Goal: Complete application form: Complete application form

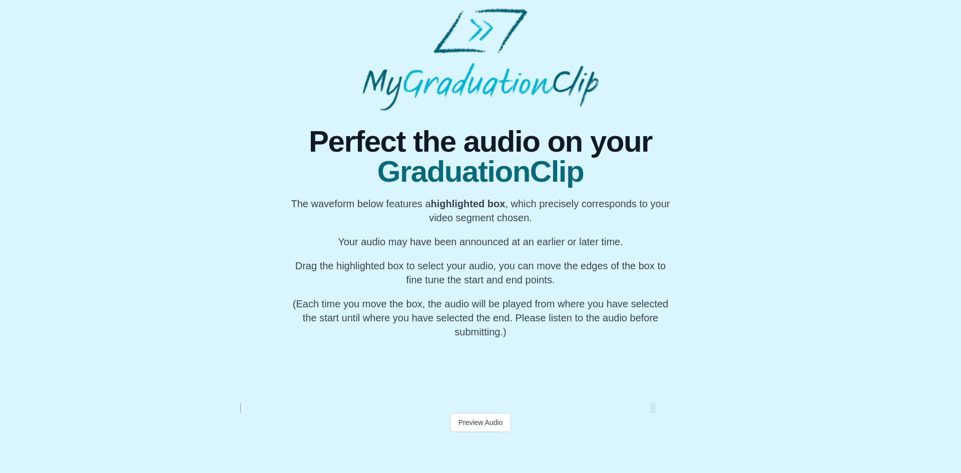
scroll to position [0, 57289]
click at [480, 424] on button "Preview Audio" at bounding box center [481, 422] width 62 height 19
click at [417, 378] on div "My Name" at bounding box center [423, 371] width 38 height 64
click at [386, 382] on div "My Name" at bounding box center [390, 371] width 38 height 64
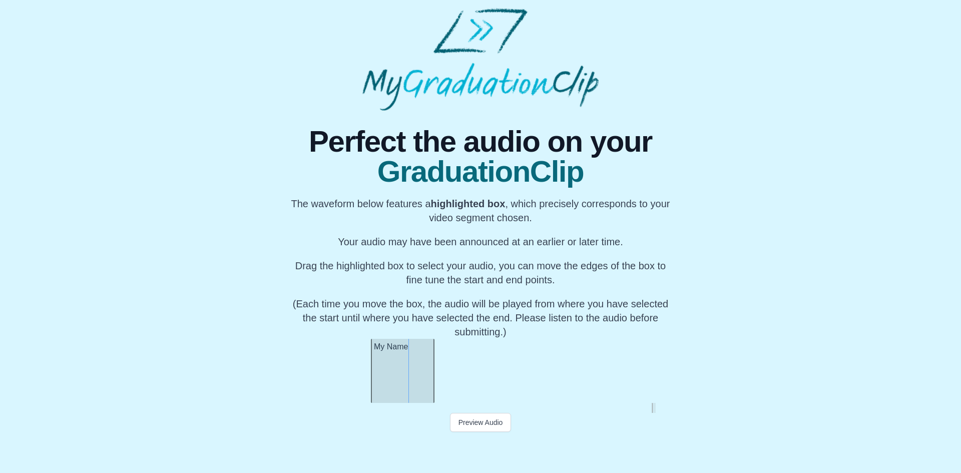
click at [433, 381] on div at bounding box center [432, 371] width 4 height 64
click at [491, 426] on button "Preview Audio" at bounding box center [481, 422] width 62 height 19
click at [480, 439] on button "Submit" at bounding box center [480, 441] width 39 height 19
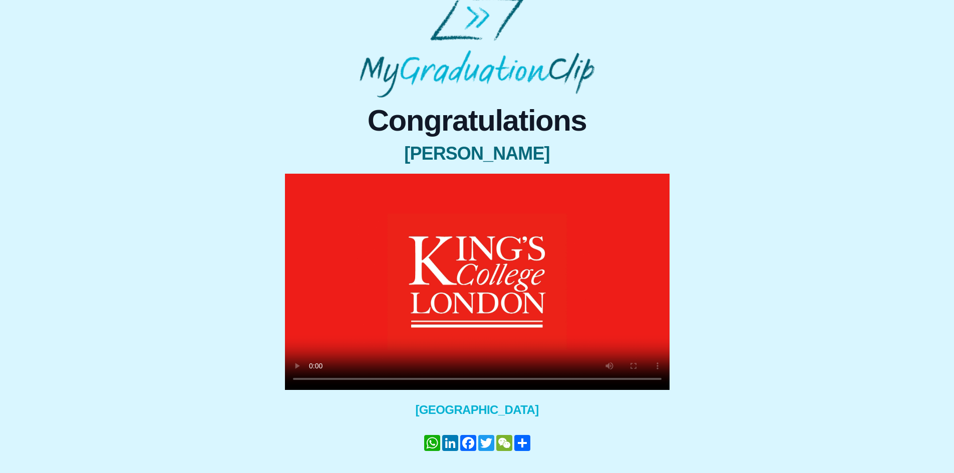
scroll to position [41, 0]
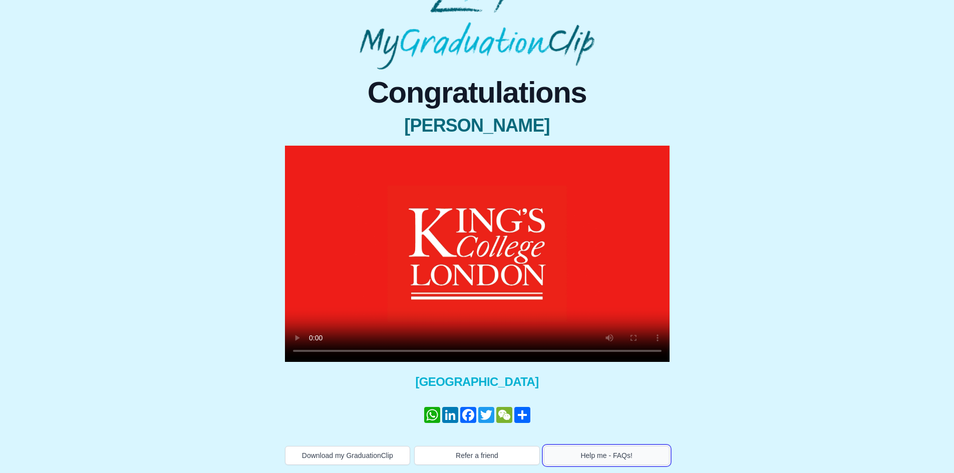
click at [597, 456] on button "Help me - FAQs!" at bounding box center [607, 455] width 126 height 19
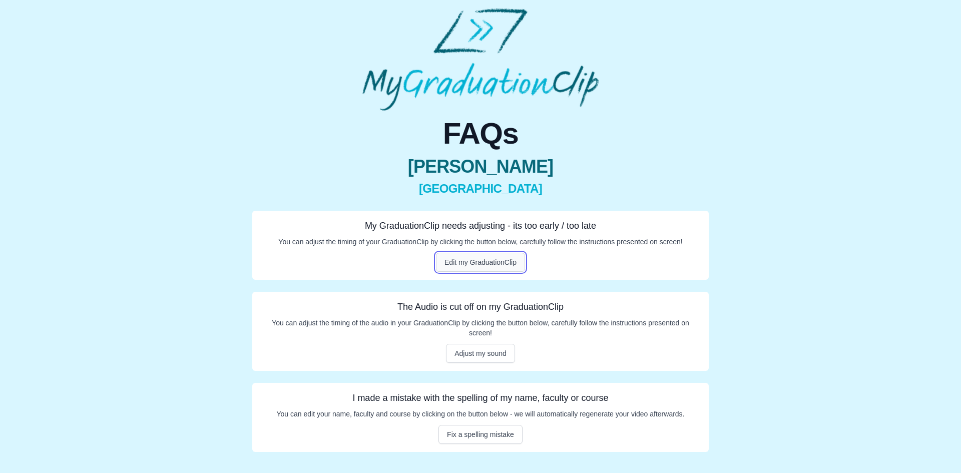
click at [473, 263] on button "Edit my GraduationClip" at bounding box center [480, 262] width 89 height 19
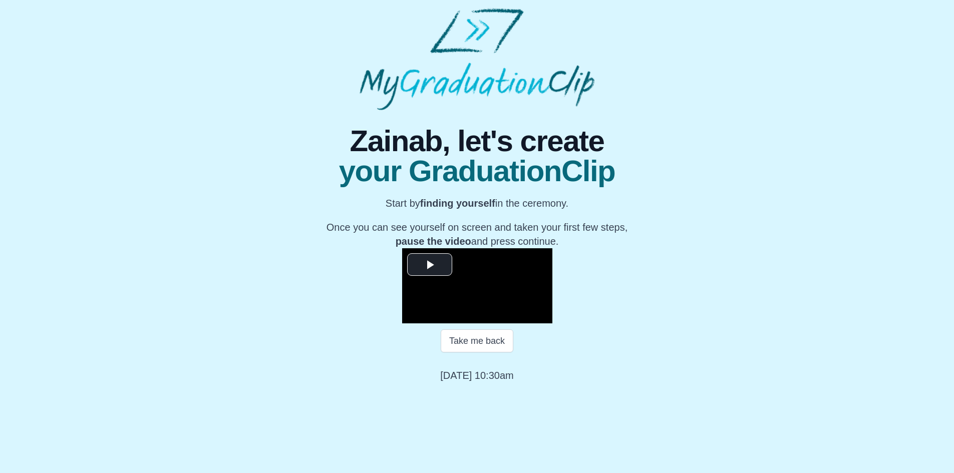
scroll to position [83, 0]
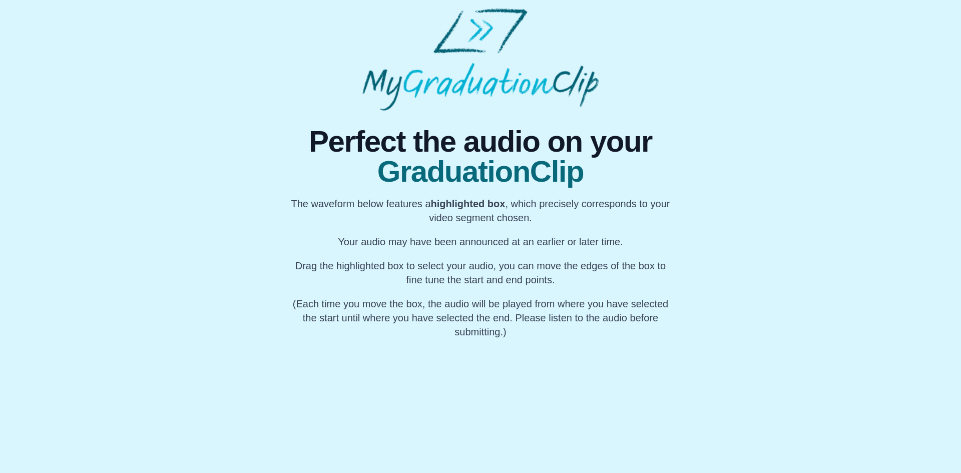
scroll to position [0, 25111]
click at [451, 388] on div "My Name" at bounding box center [459, 371] width 38 height 64
click at [419, 386] on div "My Name" at bounding box center [417, 371] width 38 height 64
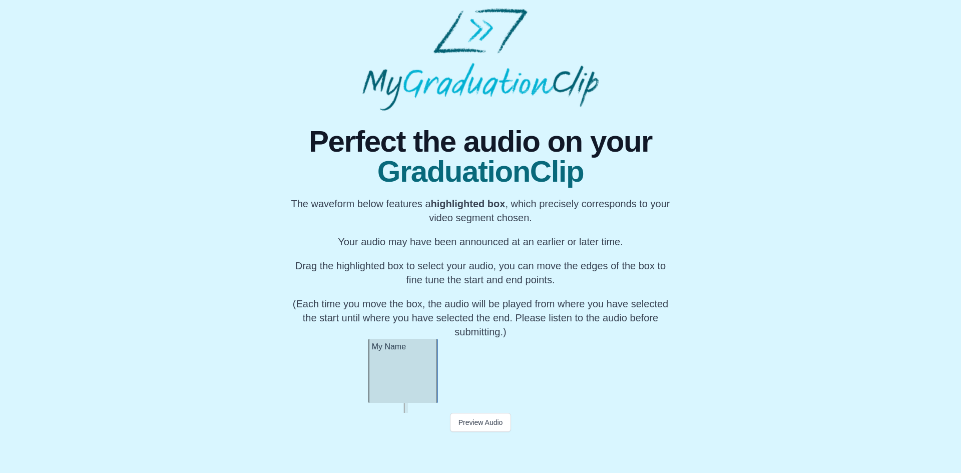
click at [370, 378] on div at bounding box center [370, 371] width 4 height 64
click at [321, 392] on div at bounding box center [322, 371] width 4 height 64
click at [289, 391] on div at bounding box center [289, 371] width 4 height 64
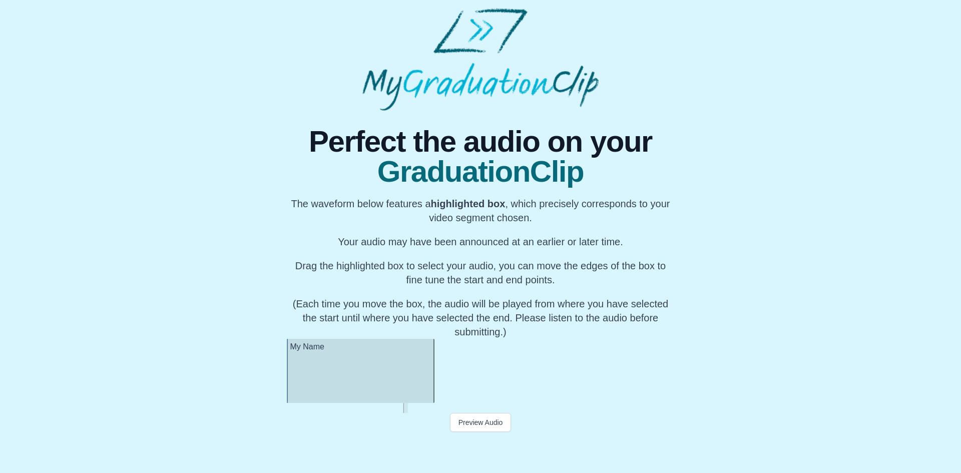
click at [434, 382] on div at bounding box center [432, 371] width 4 height 64
click at [261, 392] on div at bounding box center [261, 371] width 4 height 64
click at [247, 392] on div at bounding box center [248, 371] width 4 height 64
click at [242, 394] on div at bounding box center [241, 371] width 4 height 64
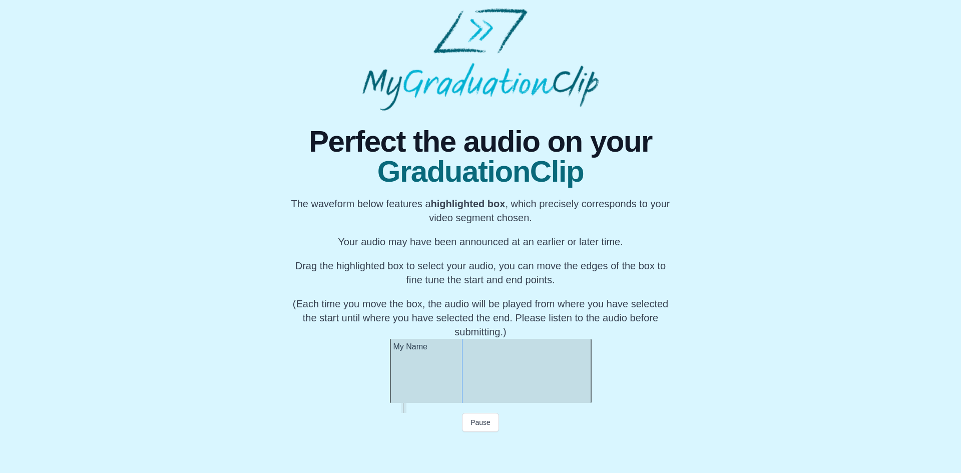
click at [497, 369] on div "My Name" at bounding box center [491, 371] width 202 height 64
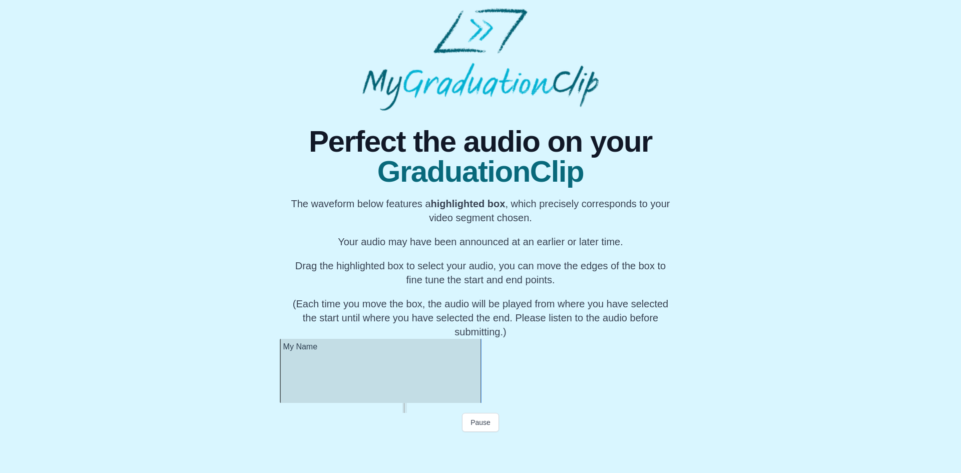
scroll to position [0, 25014]
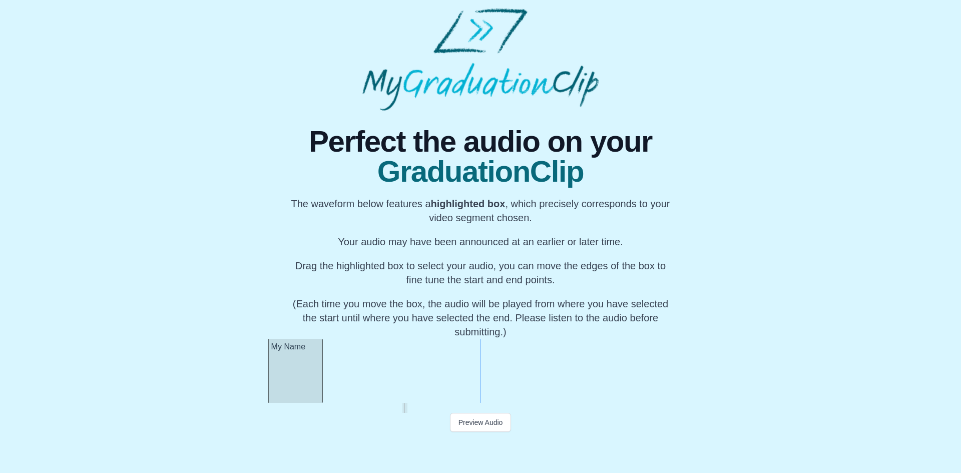
click at [322, 353] on div at bounding box center [321, 371] width 4 height 64
click at [471, 420] on button "Preview Audio" at bounding box center [481, 422] width 62 height 19
click at [487, 439] on button "Submit" at bounding box center [480, 441] width 39 height 19
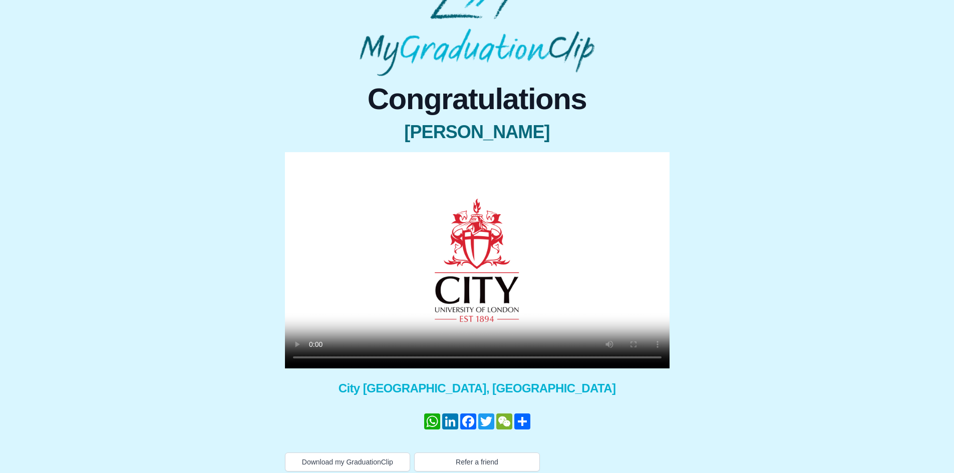
scroll to position [41, 0]
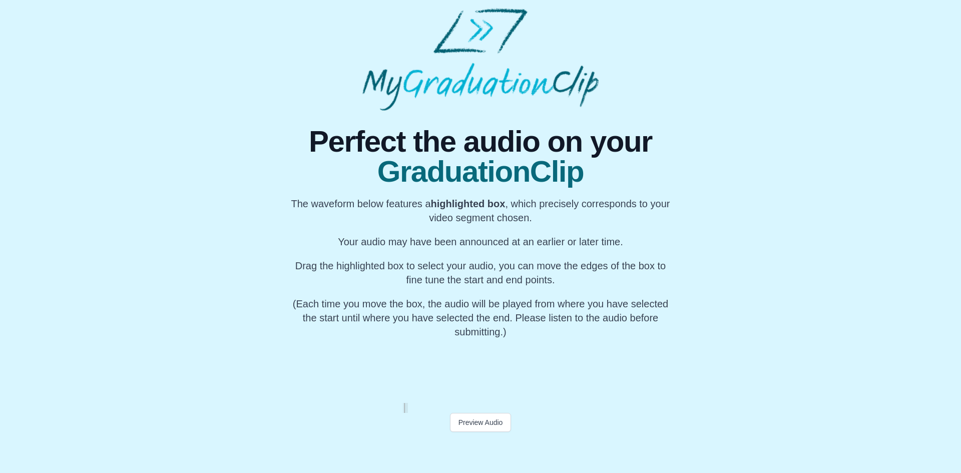
scroll to position [0, 25111]
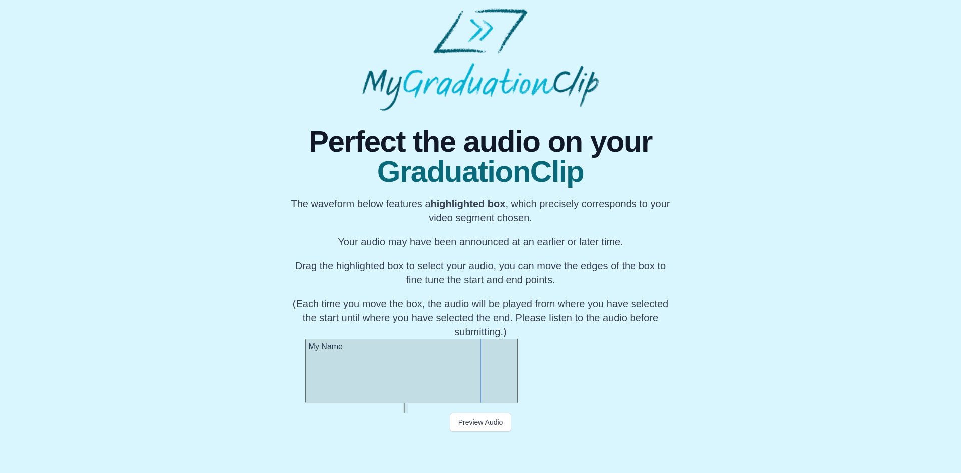
click at [383, 380] on div "My Name" at bounding box center [392, 371] width 213 height 64
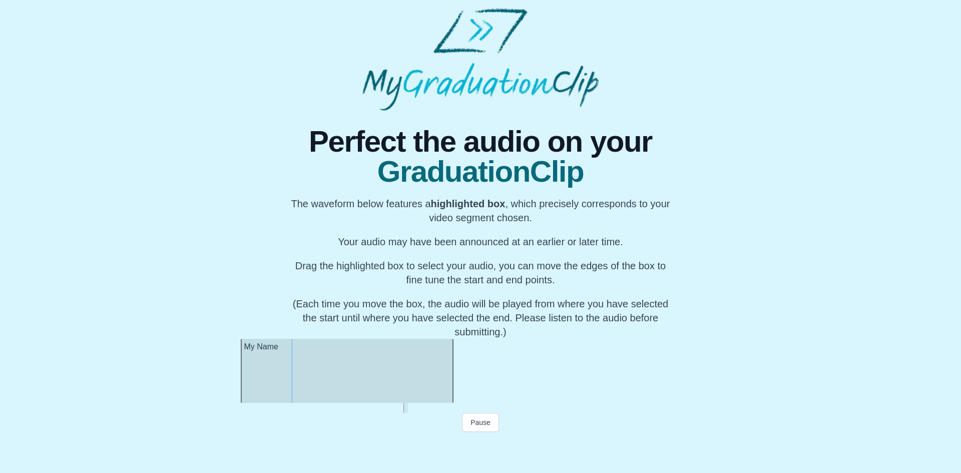
scroll to position [0, 25109]
click at [335, 381] on div "My Name" at bounding box center [346, 371] width 213 height 64
click at [322, 381] on div "My Name" at bounding box center [346, 371] width 213 height 64
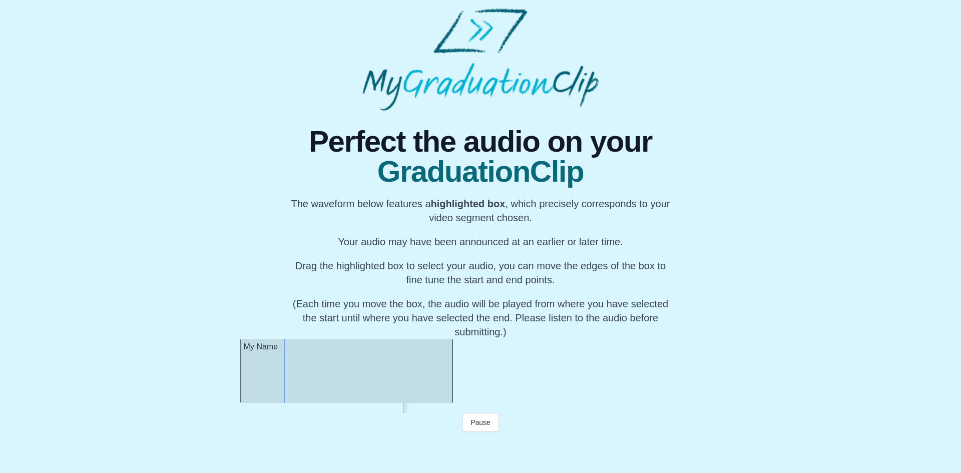
click at [307, 378] on div "My Name" at bounding box center [346, 371] width 213 height 64
click at [390, 374] on div "My Name" at bounding box center [367, 371] width 213 height 64
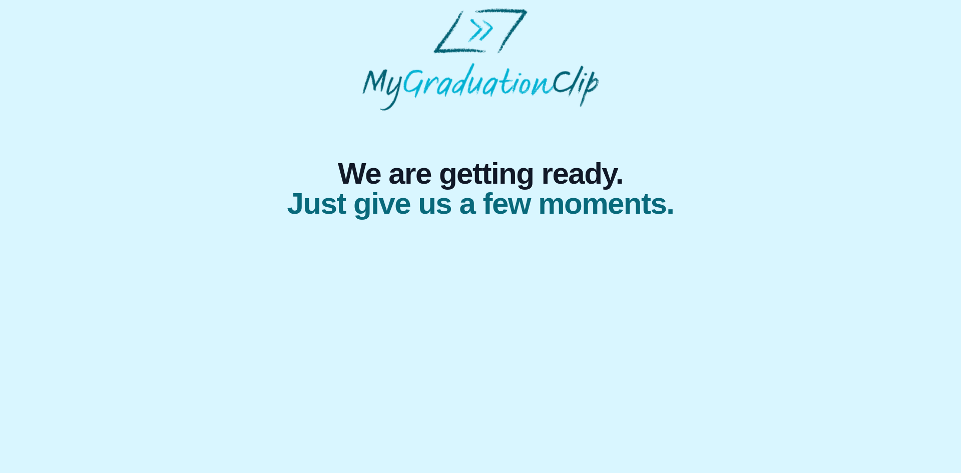
select select "**********"
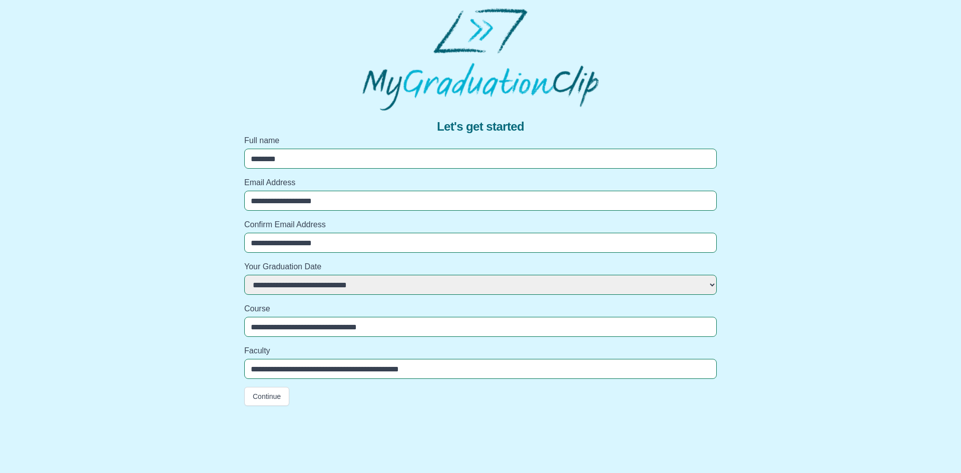
click at [382, 327] on input "**********" at bounding box center [480, 327] width 473 height 20
click at [389, 326] on input "**********" at bounding box center [480, 327] width 473 height 20
click at [377, 325] on input "**********" at bounding box center [480, 327] width 473 height 20
click at [392, 328] on input "**********" at bounding box center [480, 327] width 473 height 20
type input "**********"
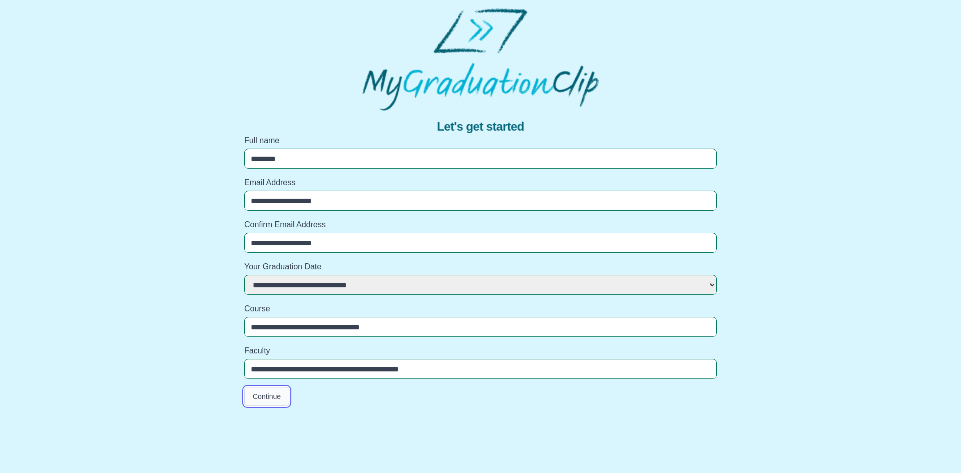
click at [261, 390] on button "Continue" at bounding box center [266, 396] width 45 height 19
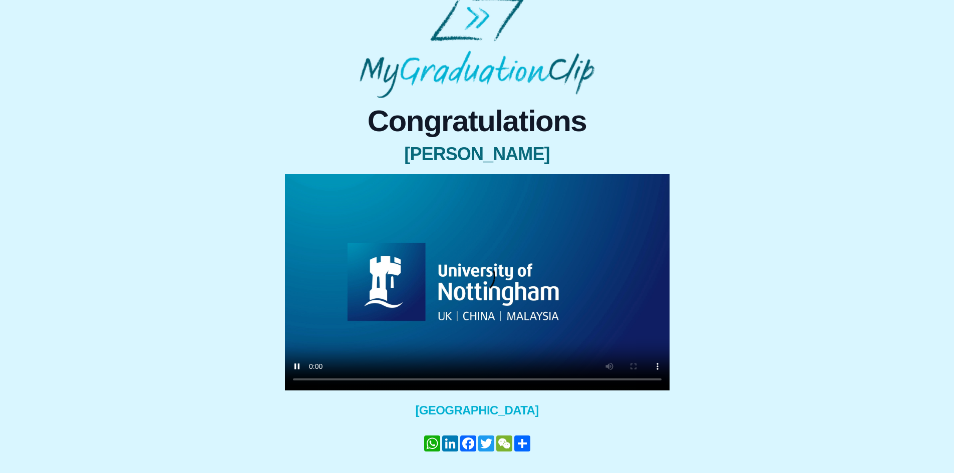
scroll to position [41, 0]
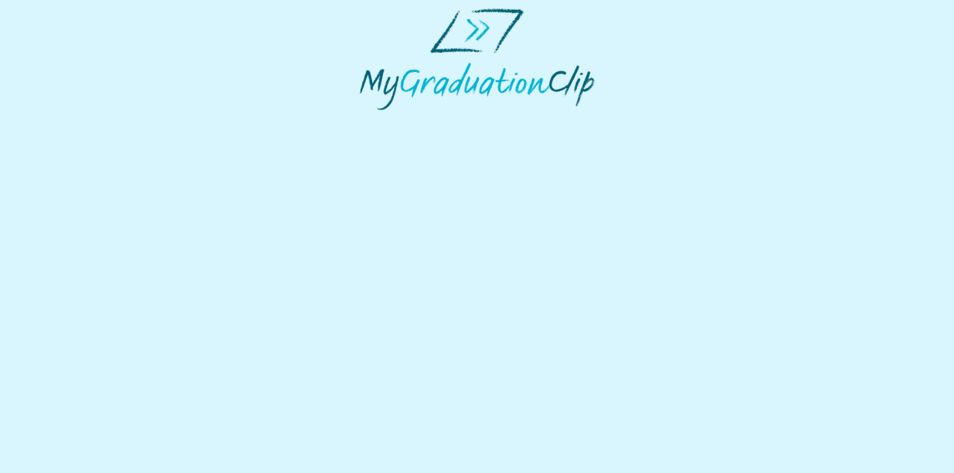
select select "**********"
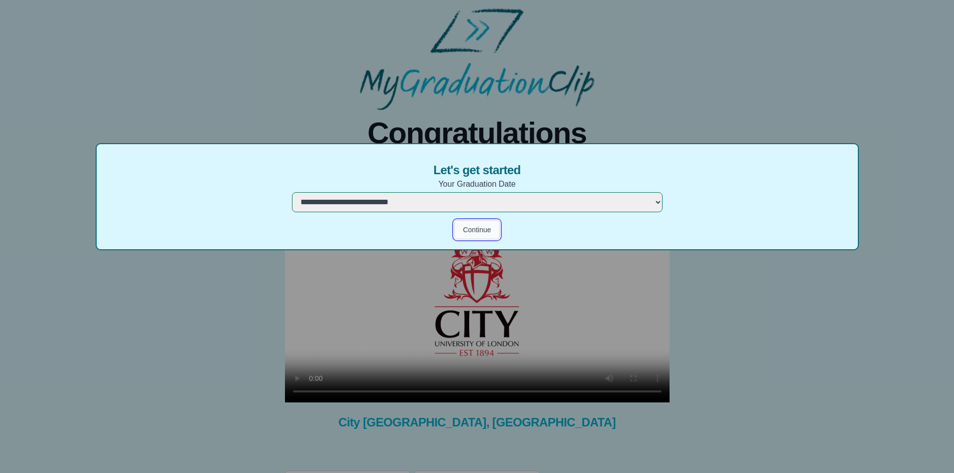
click at [460, 235] on button "Continue" at bounding box center [476, 229] width 45 height 19
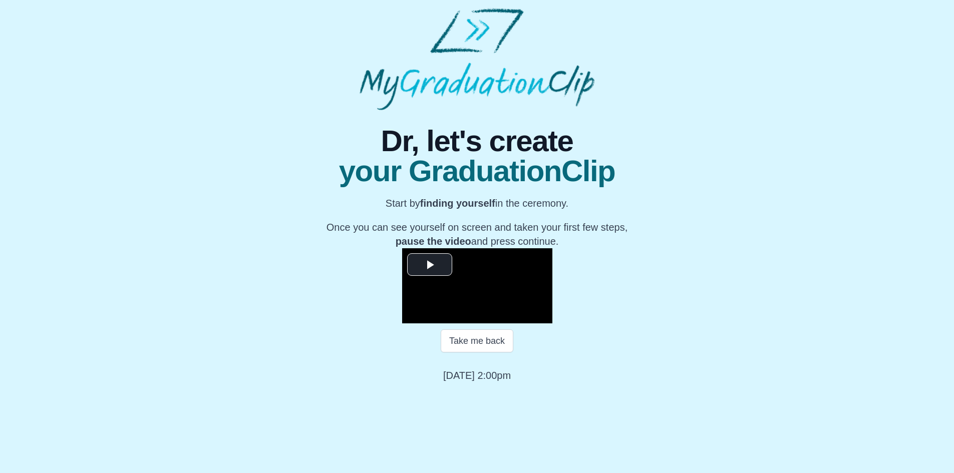
scroll to position [83, 0]
click at [429, 264] on span "Video Player" at bounding box center [429, 264] width 0 height 0
click at [412, 316] on span "Video Player" at bounding box center [412, 316] width 0 height 0
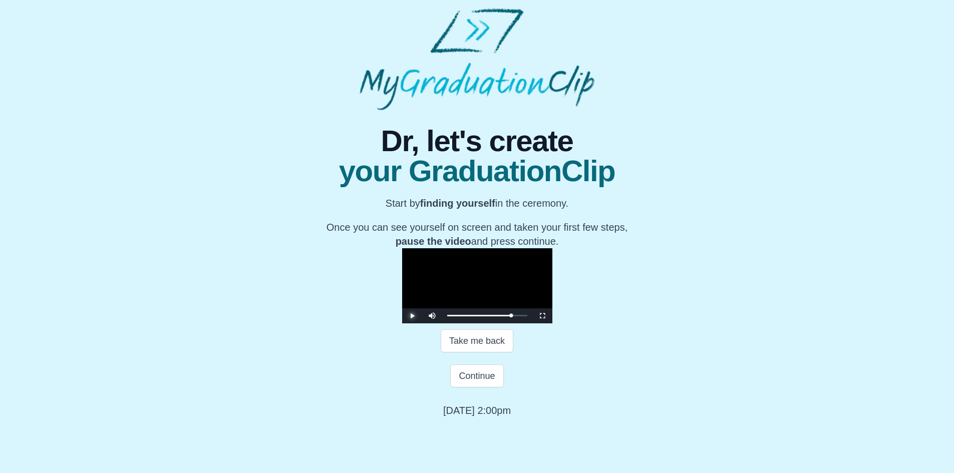
click at [412, 316] on span "Video Player" at bounding box center [412, 316] width 0 height 0
click at [451, 352] on button "Take me back" at bounding box center [476, 340] width 73 height 23
click at [412, 316] on span "Video Player" at bounding box center [412, 316] width 0 height 0
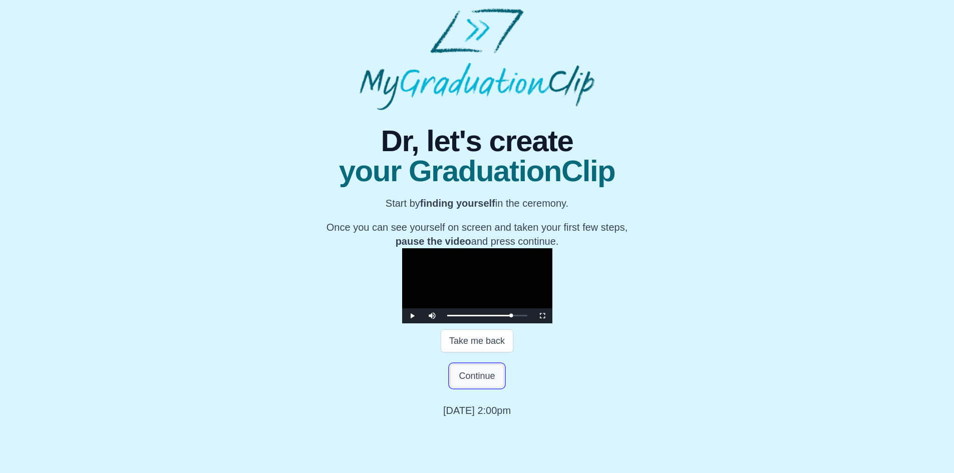
click at [483, 387] on button "Continue" at bounding box center [476, 375] width 53 height 23
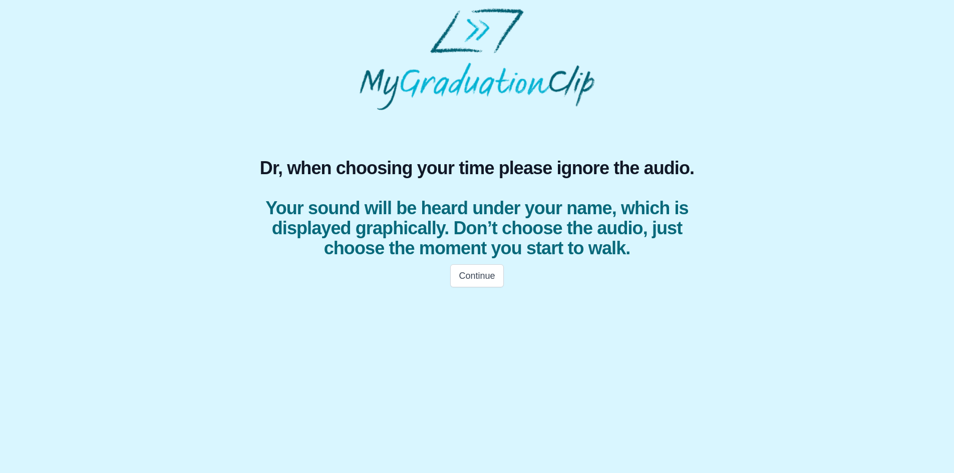
scroll to position [0, 0]
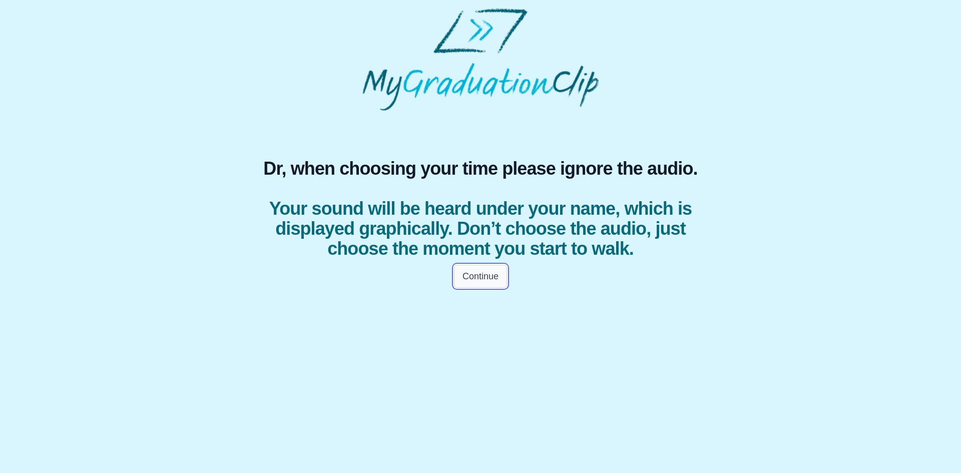
click at [488, 288] on button "Continue" at bounding box center [480, 276] width 53 height 23
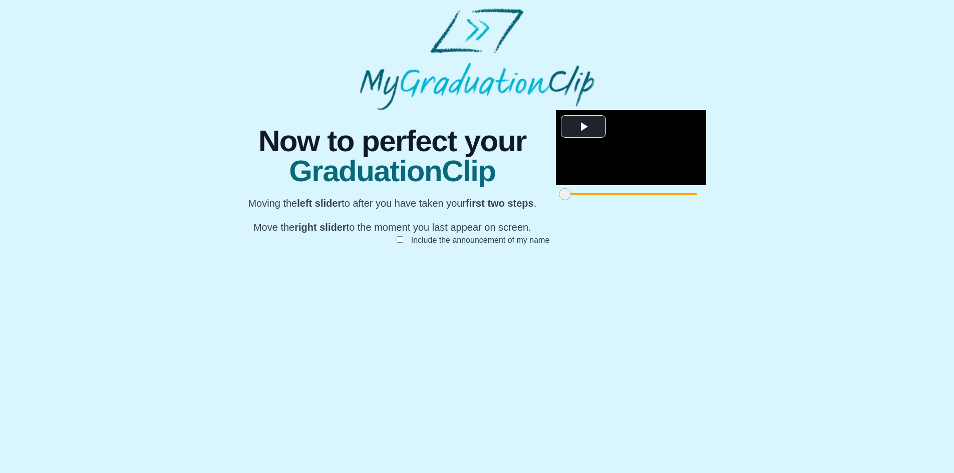
scroll to position [59, 0]
drag, startPoint x: 275, startPoint y: 429, endPoint x: 332, endPoint y: 424, distance: 56.8
click at [615, 200] on span at bounding box center [621, 194] width 12 height 12
drag, startPoint x: 332, startPoint y: 424, endPoint x: 373, endPoint y: 420, distance: 41.7
click at [657, 200] on span at bounding box center [663, 194] width 12 height 12
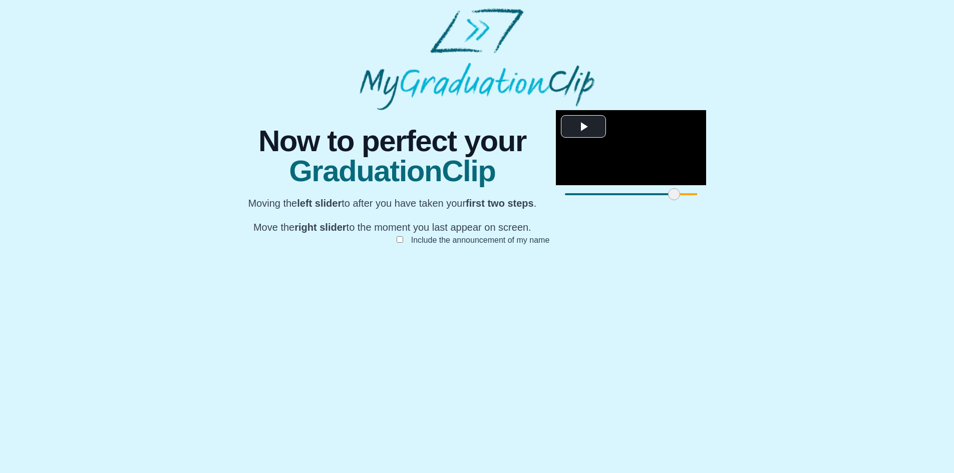
click at [668, 200] on span at bounding box center [674, 194] width 12 height 12
click at [669, 200] on span at bounding box center [675, 194] width 12 height 12
click at [667, 200] on span at bounding box center [673, 194] width 12 height 12
drag, startPoint x: 663, startPoint y: 424, endPoint x: 634, endPoint y: 424, distance: 29.0
click at [925, 203] on div at bounding box center [934, 194] width 18 height 18
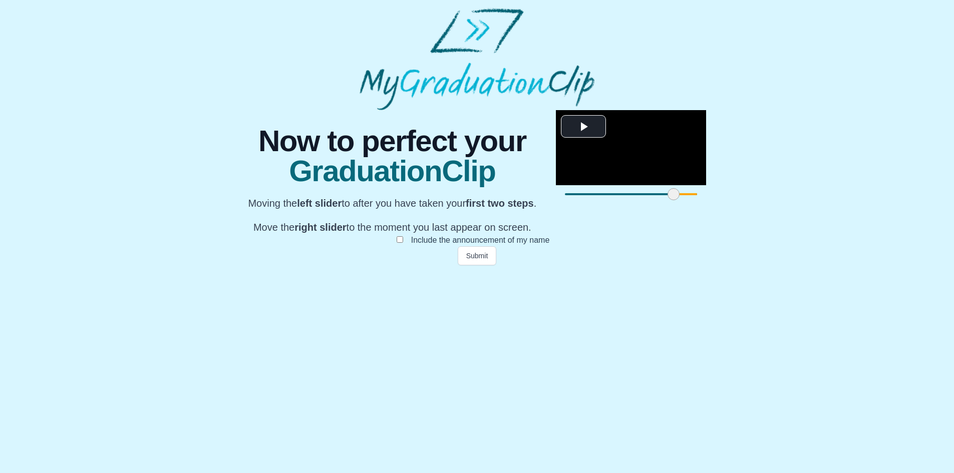
drag, startPoint x: 634, startPoint y: 424, endPoint x: 693, endPoint y: 423, distance: 59.6
click at [693, 265] on div "**********" at bounding box center [476, 187] width 477 height 155
click at [466, 265] on button "Submit" at bounding box center [477, 255] width 39 height 19
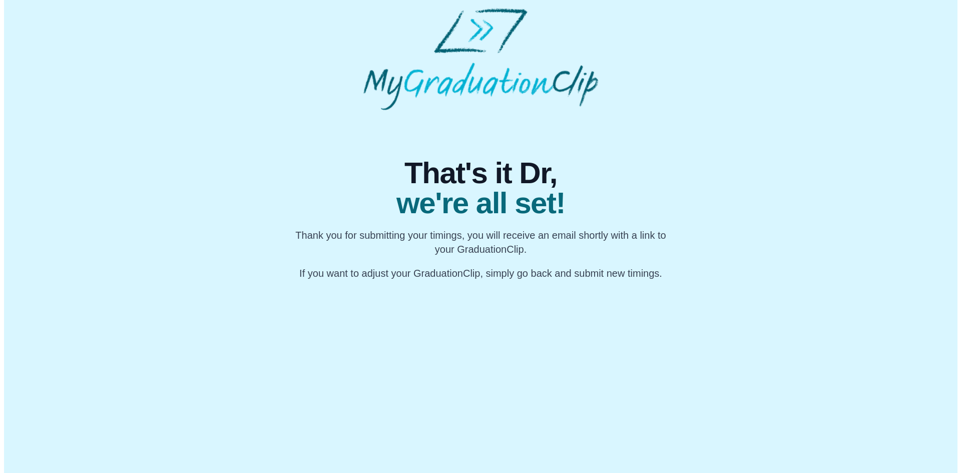
scroll to position [0, 0]
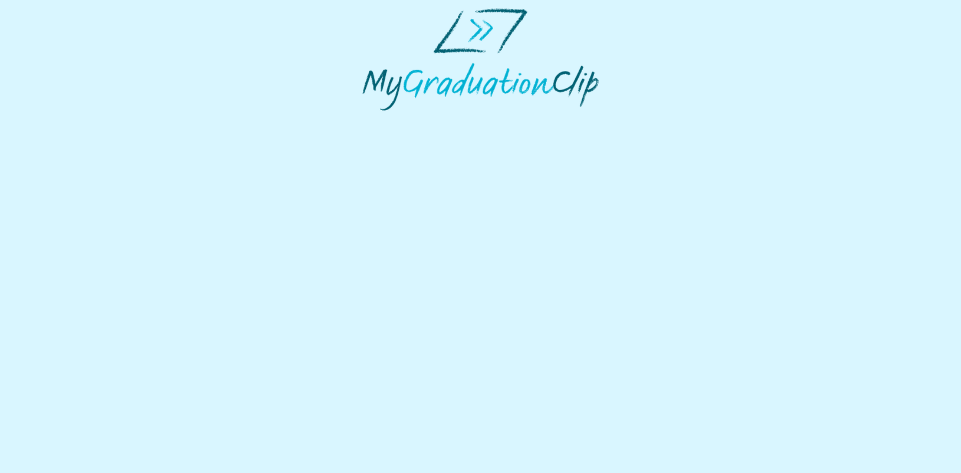
select select "**********"
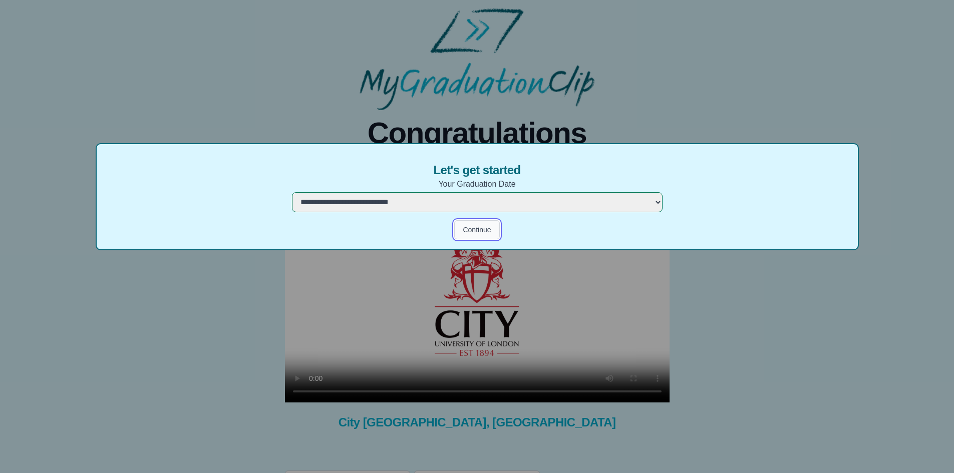
click at [464, 235] on button "Continue" at bounding box center [476, 229] width 45 height 19
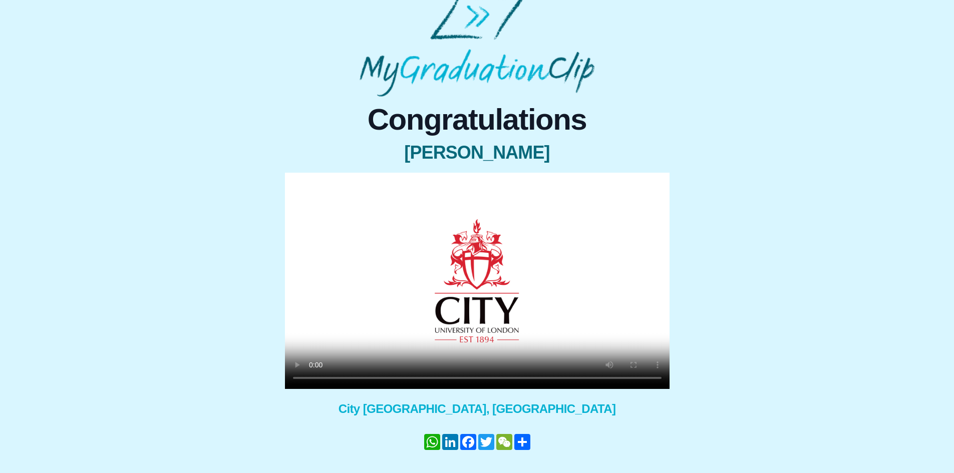
scroll to position [41, 0]
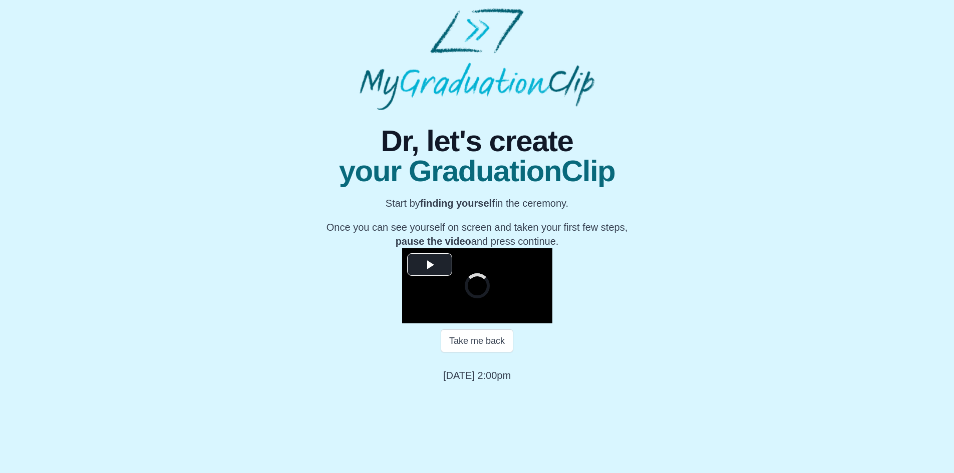
scroll to position [83, 0]
click at [429, 264] on span "Video Player" at bounding box center [429, 264] width 0 height 0
click at [412, 316] on span "Video Player" at bounding box center [412, 316] width 0 height 0
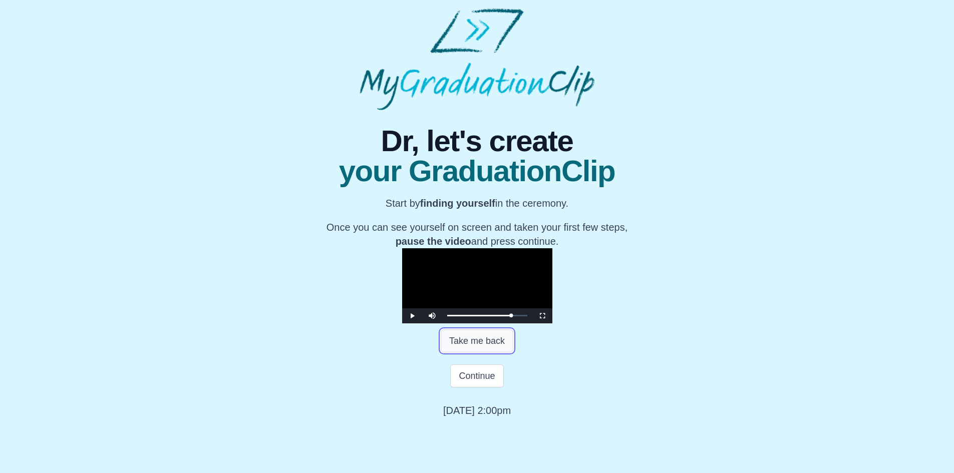
click at [473, 352] on button "Take me back" at bounding box center [476, 340] width 73 height 23
click at [468, 387] on button "Continue" at bounding box center [476, 375] width 53 height 23
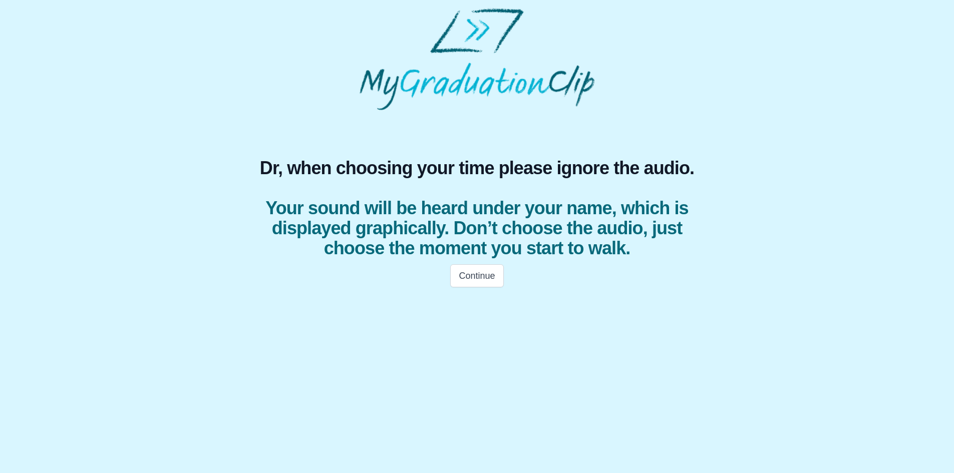
scroll to position [0, 0]
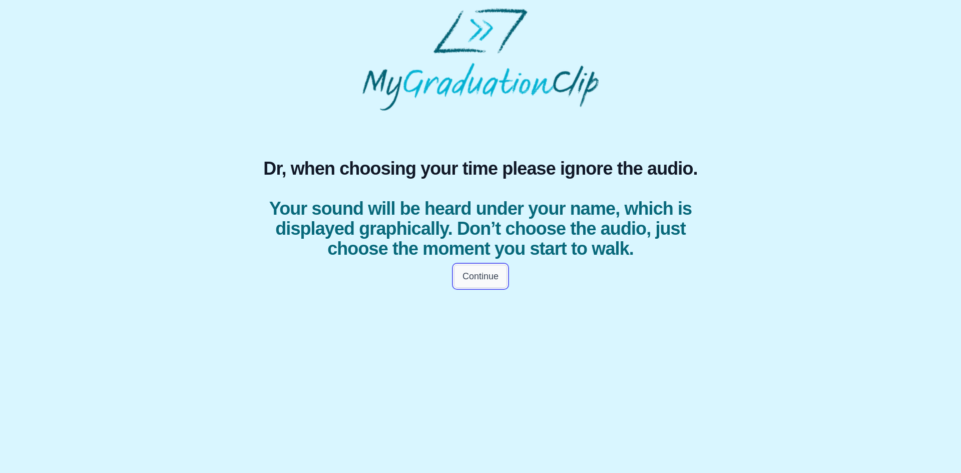
click at [485, 288] on button "Continue" at bounding box center [480, 276] width 53 height 23
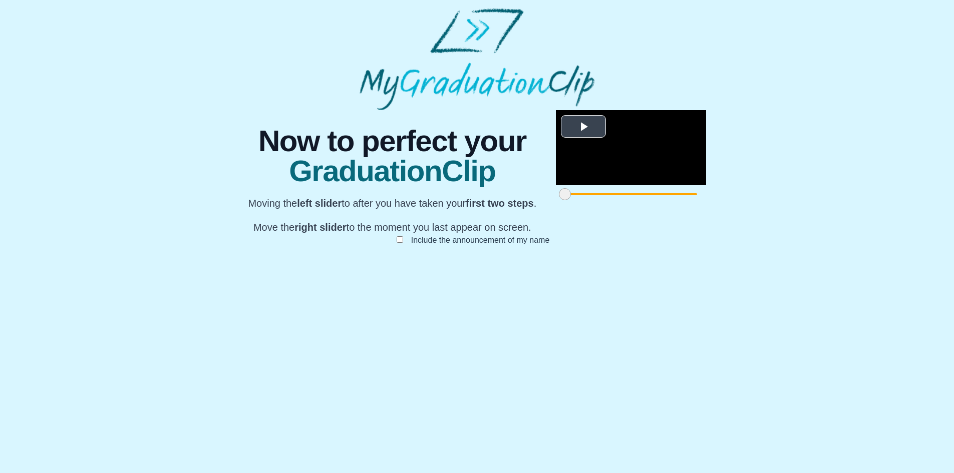
scroll to position [59, 0]
drag, startPoint x: 273, startPoint y: 423, endPoint x: 344, endPoint y: 407, distance: 72.4
click at [556, 203] on div "**********" at bounding box center [631, 156] width 150 height 93
drag, startPoint x: 682, startPoint y: 424, endPoint x: 664, endPoint y: 430, distance: 18.5
click at [950, 200] on span at bounding box center [956, 194] width 12 height 12
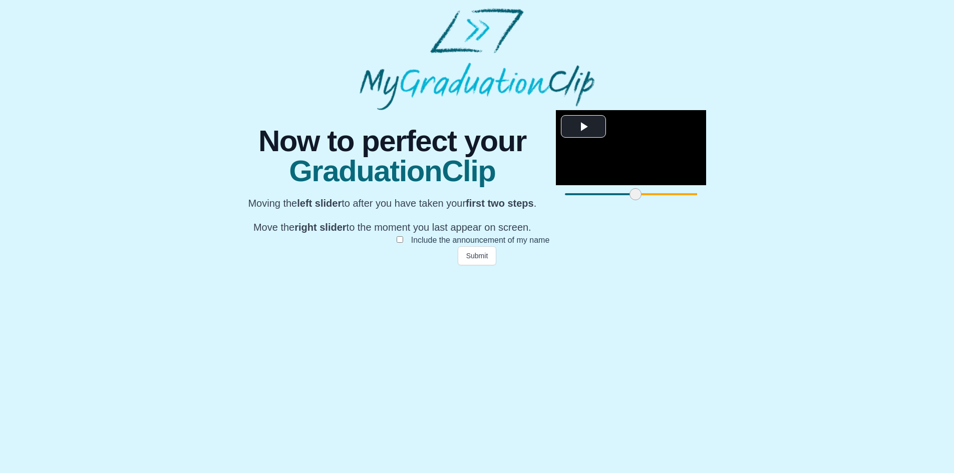
drag, startPoint x: 662, startPoint y: 427, endPoint x: 693, endPoint y: 423, distance: 31.9
click at [693, 265] on div "**********" at bounding box center [476, 187] width 477 height 155
click at [477, 265] on button "Submit" at bounding box center [477, 255] width 39 height 19
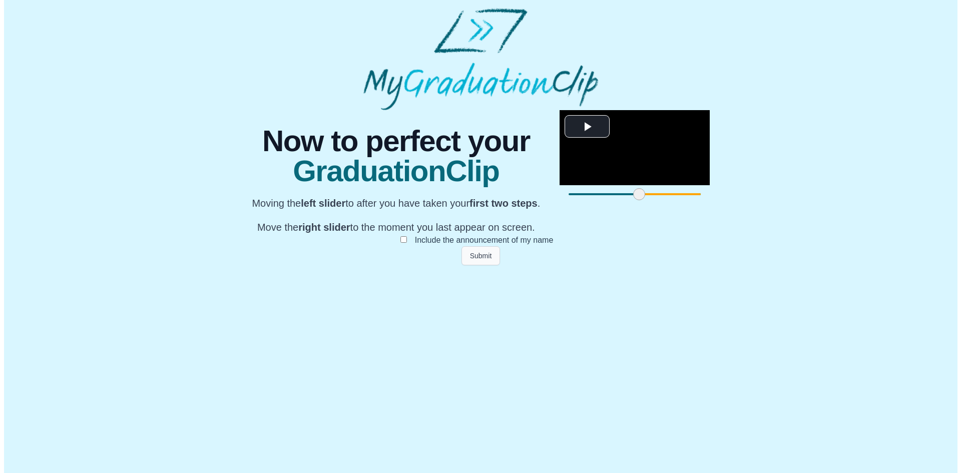
scroll to position [0, 0]
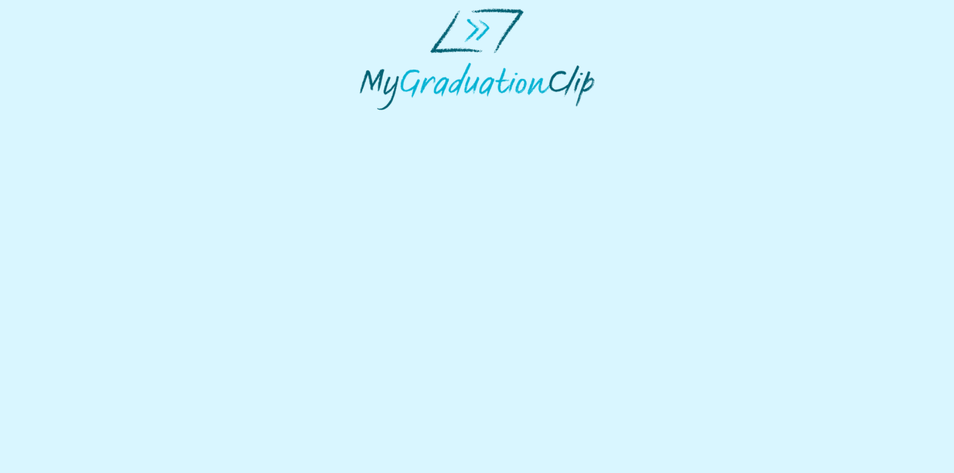
select select "**********"
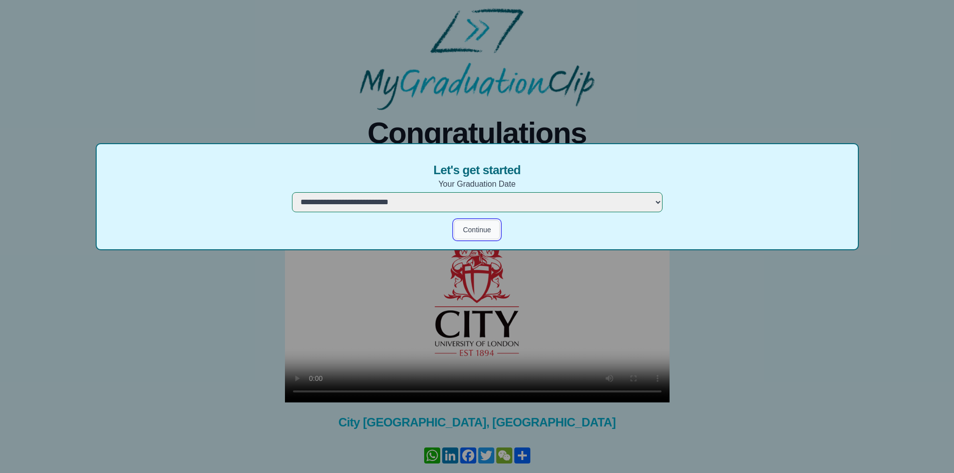
click at [481, 233] on button "Continue" at bounding box center [476, 229] width 45 height 19
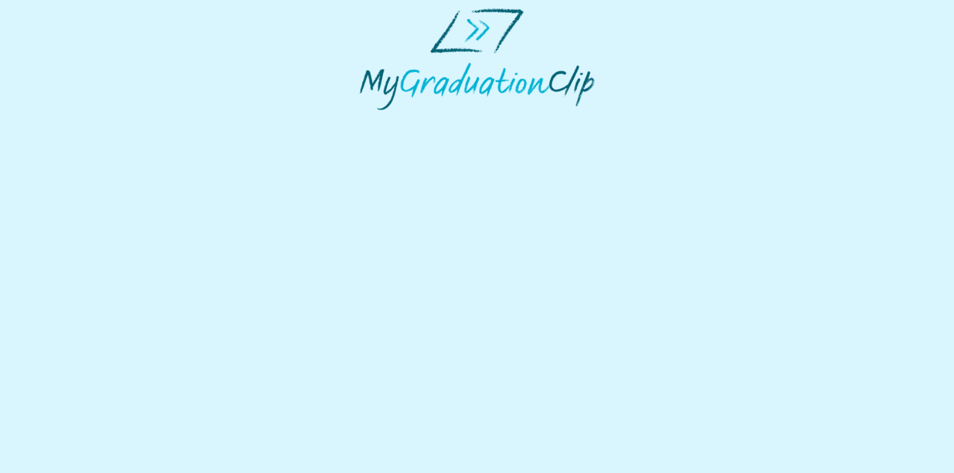
select select "**********"
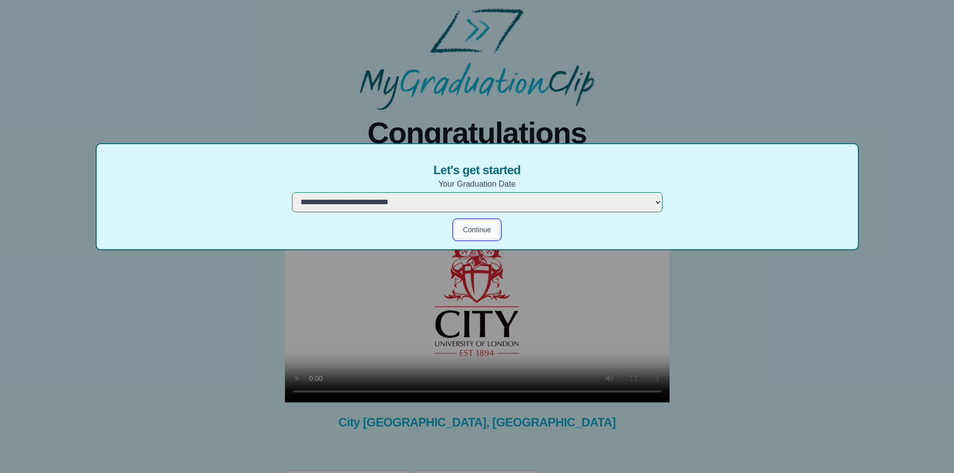
click at [478, 225] on button "Continue" at bounding box center [476, 229] width 45 height 19
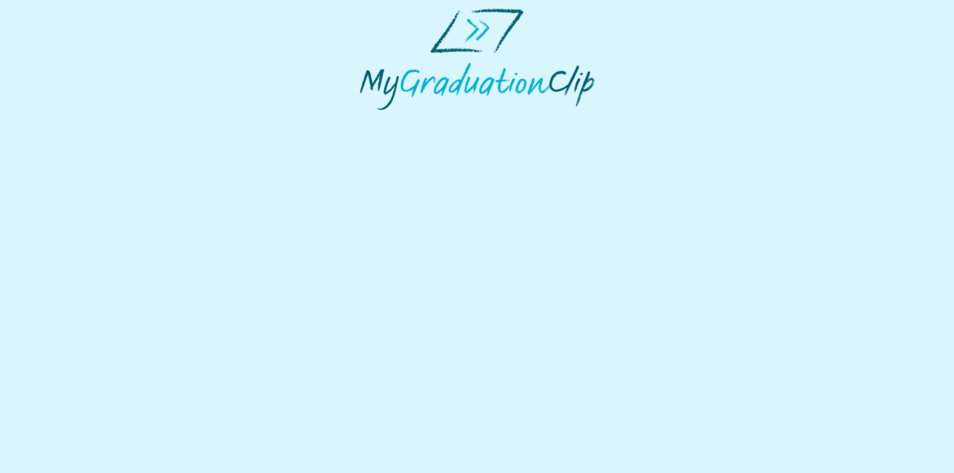
select select "**********"
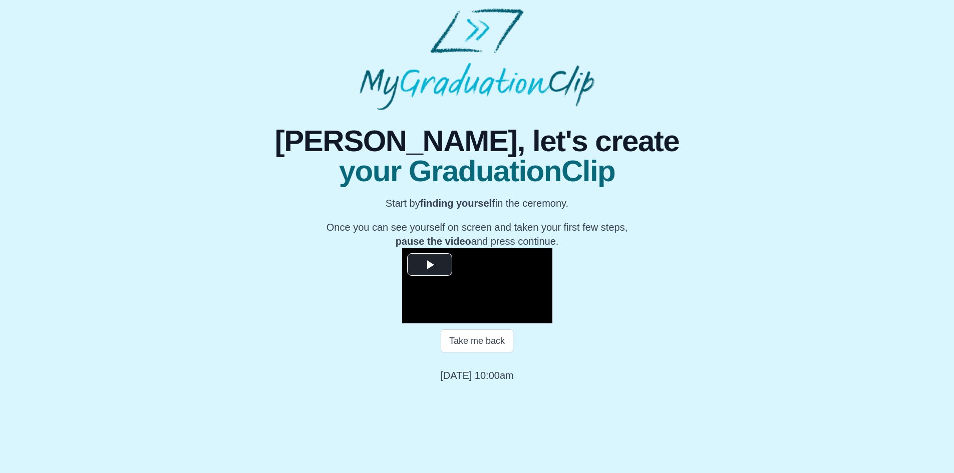
scroll to position [83, 0]
click at [429, 264] on span "Video Player" at bounding box center [429, 264] width 0 height 0
click at [412, 316] on span "Video Player" at bounding box center [412, 316] width 0 height 0
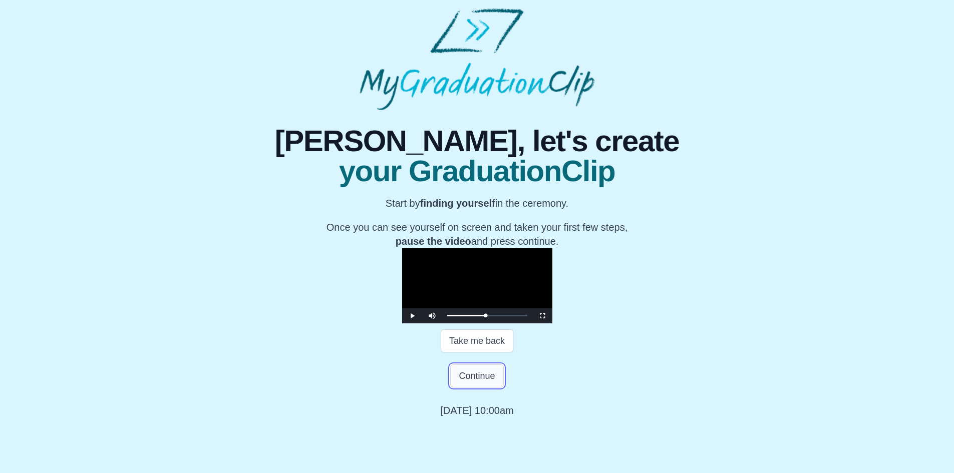
click at [472, 387] on button "Continue" at bounding box center [476, 375] width 53 height 23
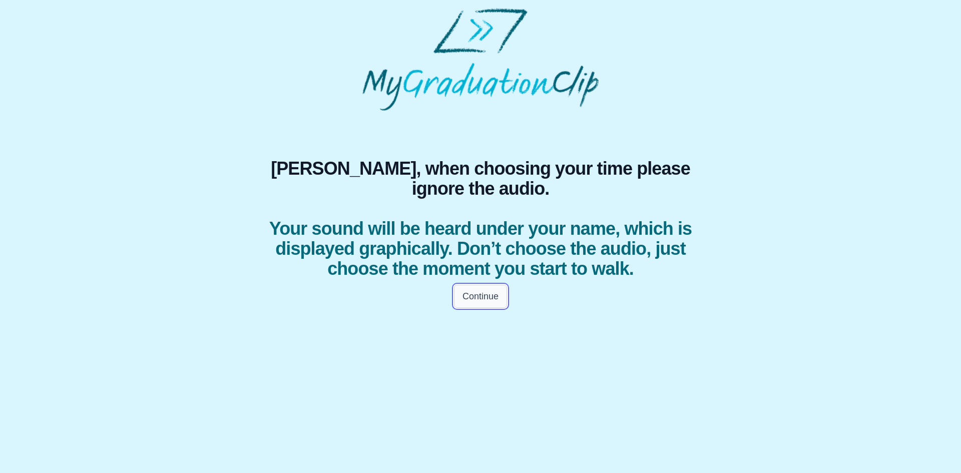
click at [474, 308] on button "Continue" at bounding box center [480, 296] width 53 height 23
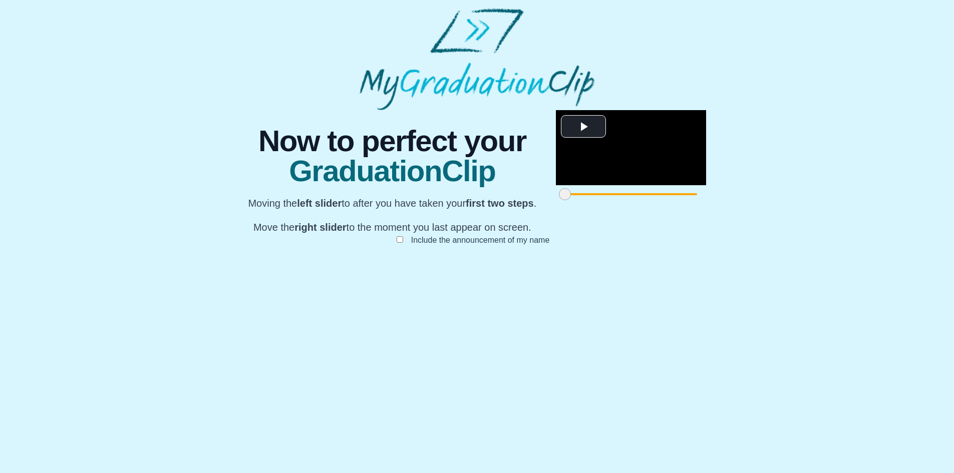
scroll to position [59, 0]
drag, startPoint x: 271, startPoint y: 428, endPoint x: 367, endPoint y: 426, distance: 96.1
click at [652, 200] on span at bounding box center [658, 194] width 12 height 12
drag, startPoint x: 681, startPoint y: 425, endPoint x: 603, endPoint y: 428, distance: 78.1
click at [900, 200] on span at bounding box center [906, 194] width 12 height 12
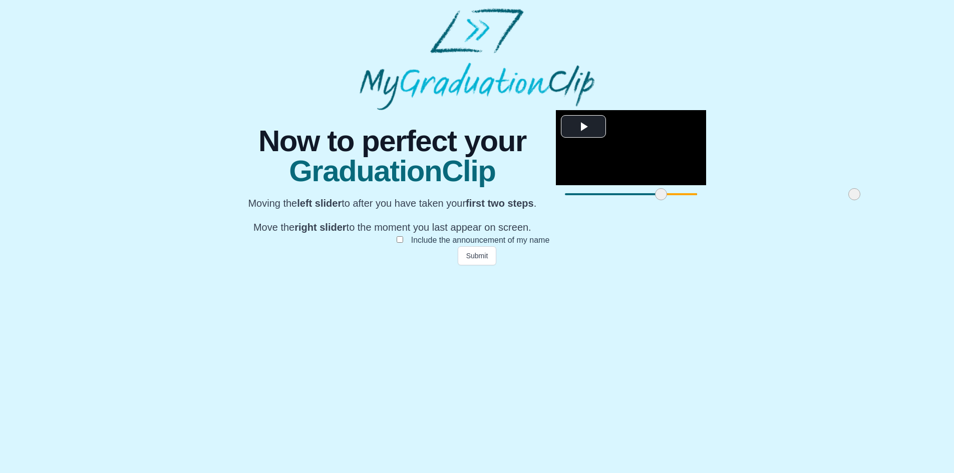
drag, startPoint x: 603, startPoint y: 428, endPoint x: 562, endPoint y: 428, distance: 41.0
click at [848, 200] on span at bounding box center [854, 194] width 12 height 12
drag, startPoint x: 369, startPoint y: 427, endPoint x: 363, endPoint y: 428, distance: 6.0
click at [649, 200] on span at bounding box center [655, 194] width 12 height 12
click at [480, 265] on button "Submit" at bounding box center [477, 255] width 39 height 19
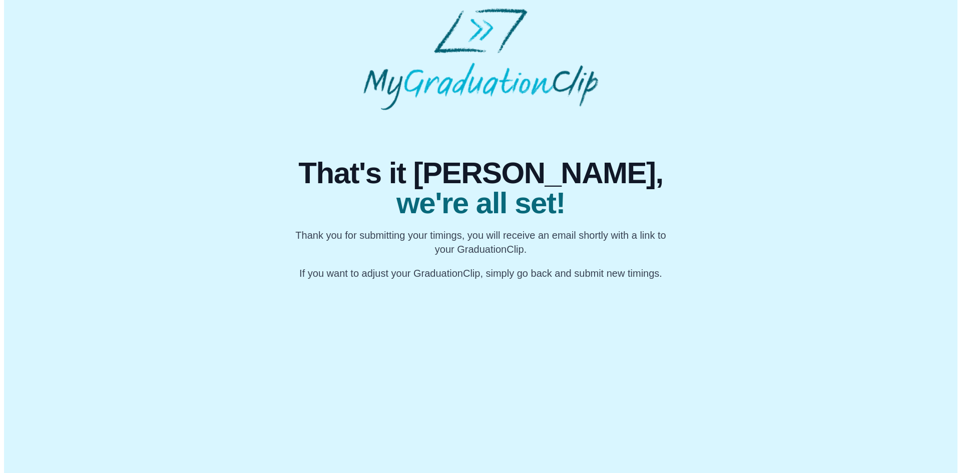
scroll to position [0, 0]
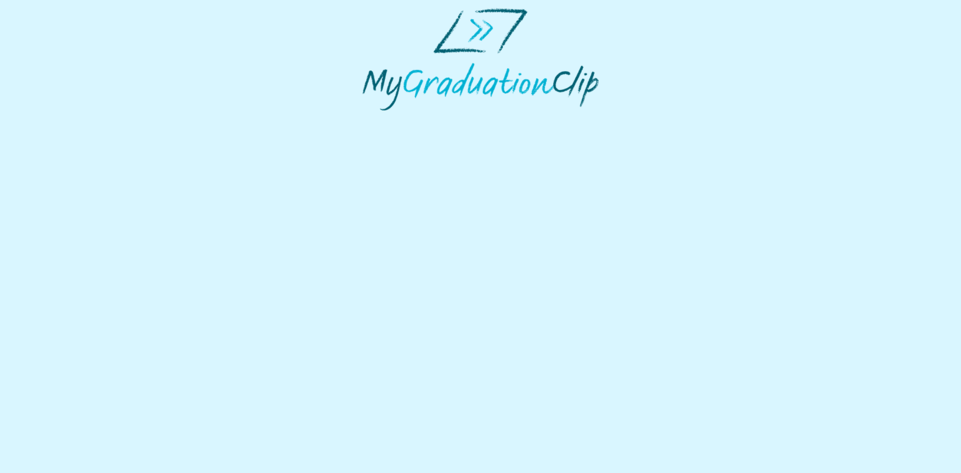
select select "**********"
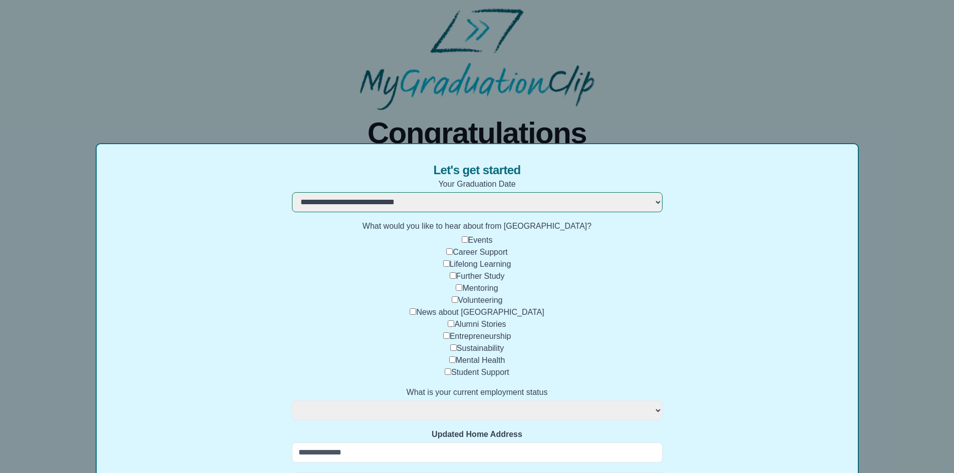
click at [878, 70] on div "**********" at bounding box center [477, 236] width 954 height 473
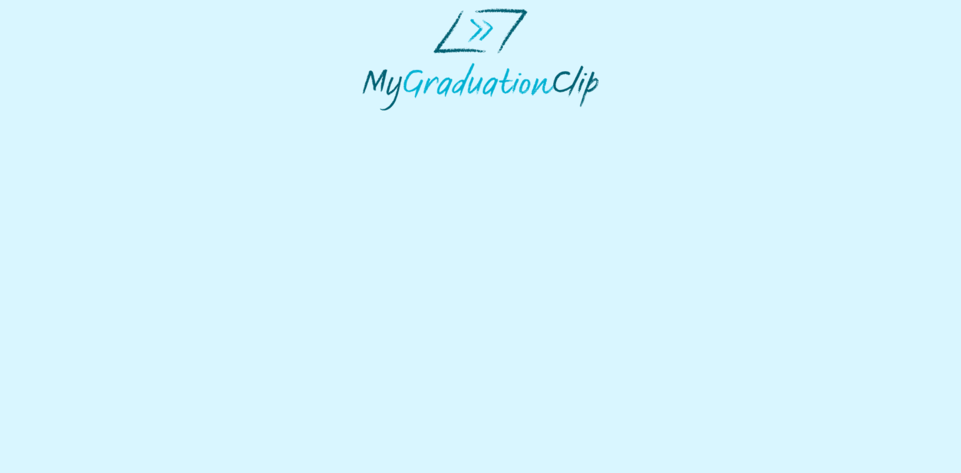
select select "**********"
